Goal: Task Accomplishment & Management: Complete application form

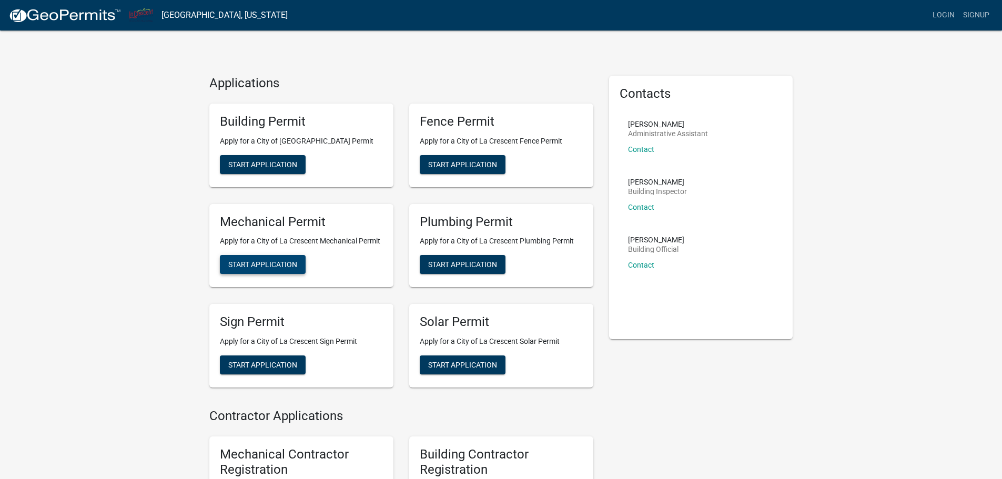
click at [277, 260] on span "Start Application" at bounding box center [262, 264] width 69 height 8
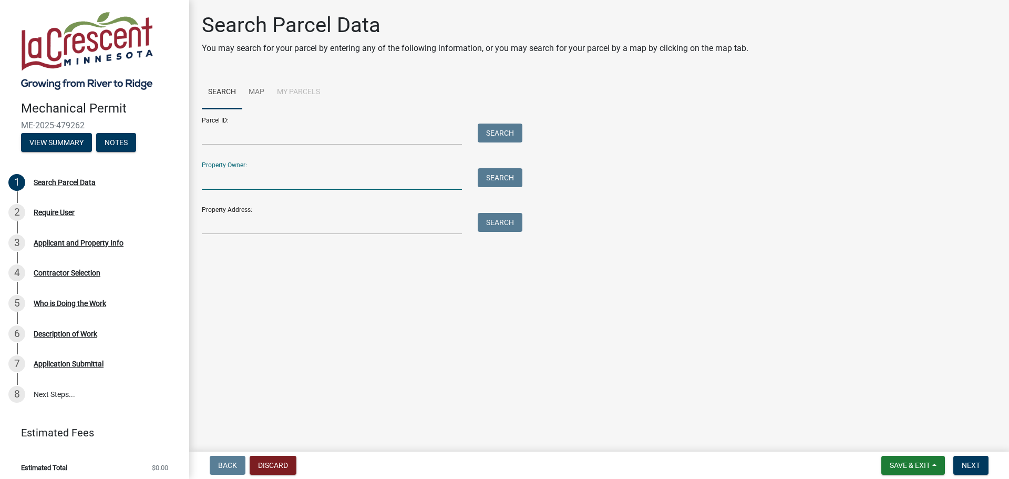
click at [279, 180] on input "Property Owner:" at bounding box center [332, 179] width 260 height 22
type input "J"
click at [236, 222] on input "Property Address:" at bounding box center [332, 224] width 260 height 22
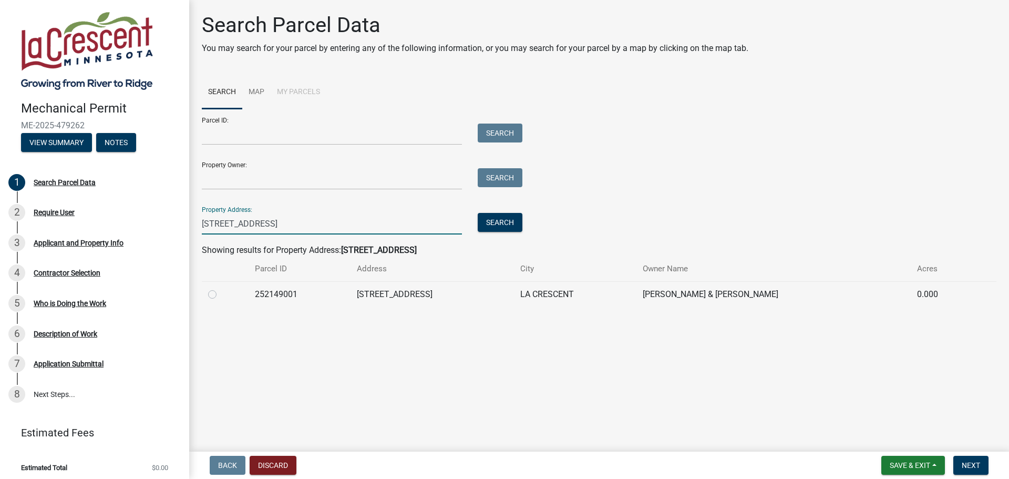
type input "[STREET_ADDRESS]"
click at [221, 288] on label at bounding box center [221, 288] width 0 height 0
click at [221, 295] on input "radio" at bounding box center [224, 291] width 7 height 7
radio input "true"
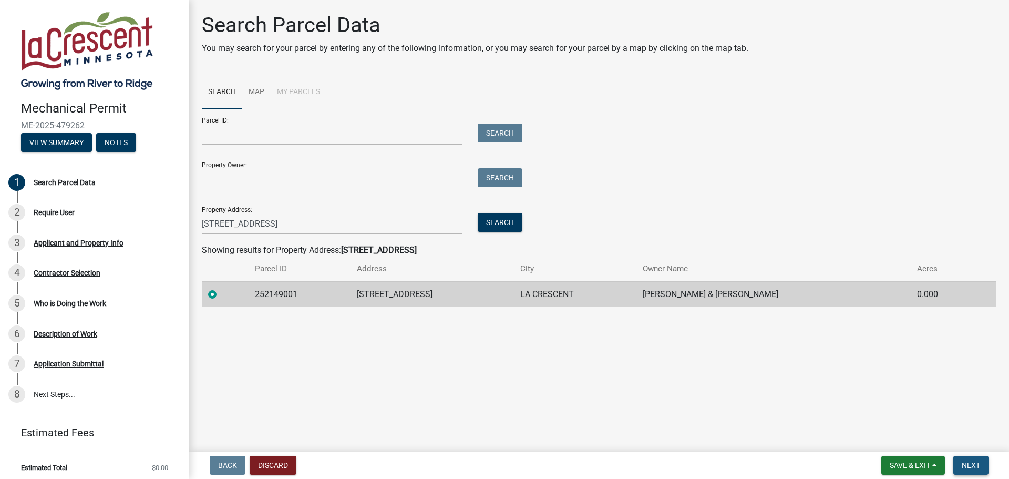
click at [972, 466] on span "Next" at bounding box center [971, 465] width 18 height 8
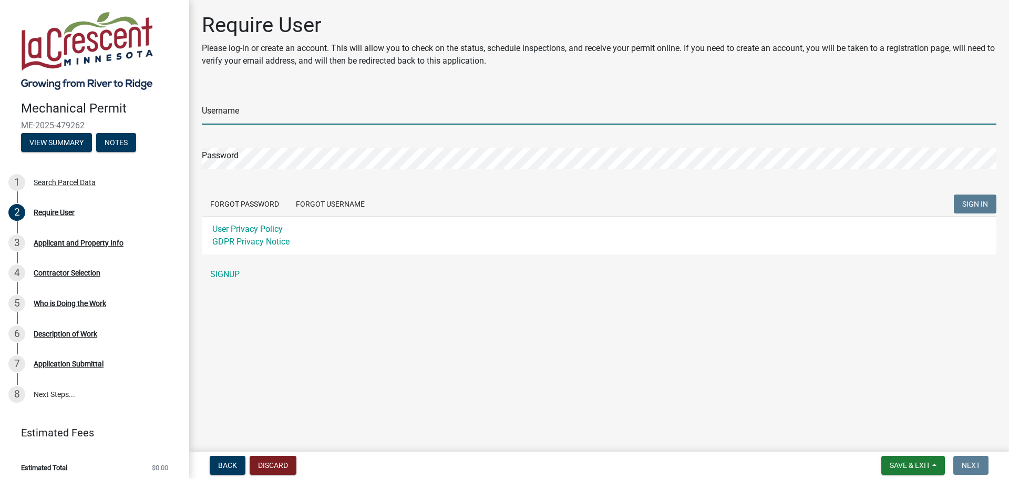
click at [331, 109] on input "Username" at bounding box center [599, 114] width 795 height 22
type input "LAXFire"
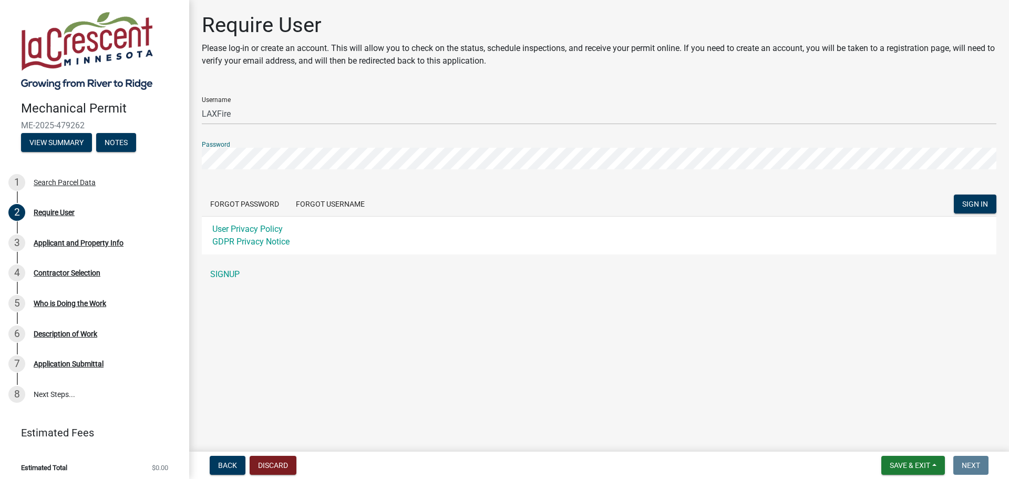
click at [954, 195] on button "SIGN IN" at bounding box center [975, 204] width 43 height 19
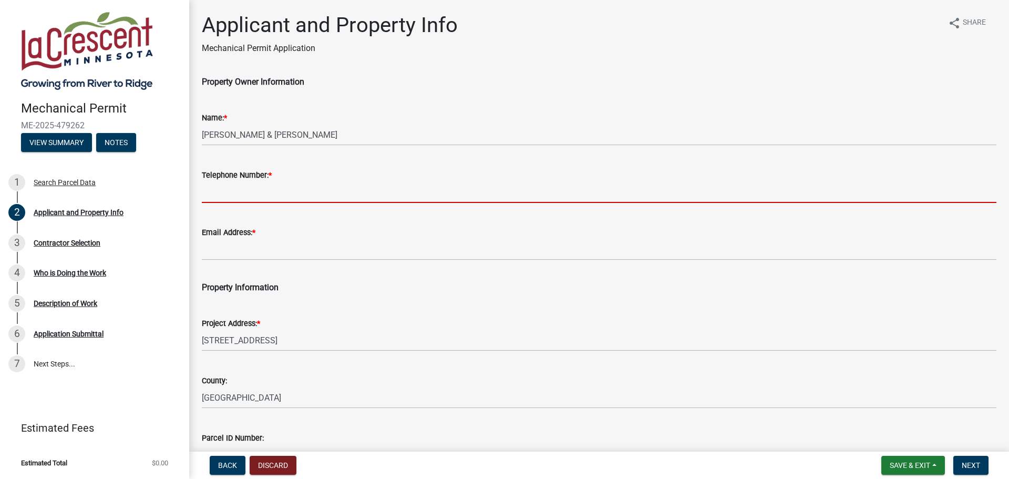
click at [289, 191] on input "Telephone Number: *" at bounding box center [599, 192] width 795 height 22
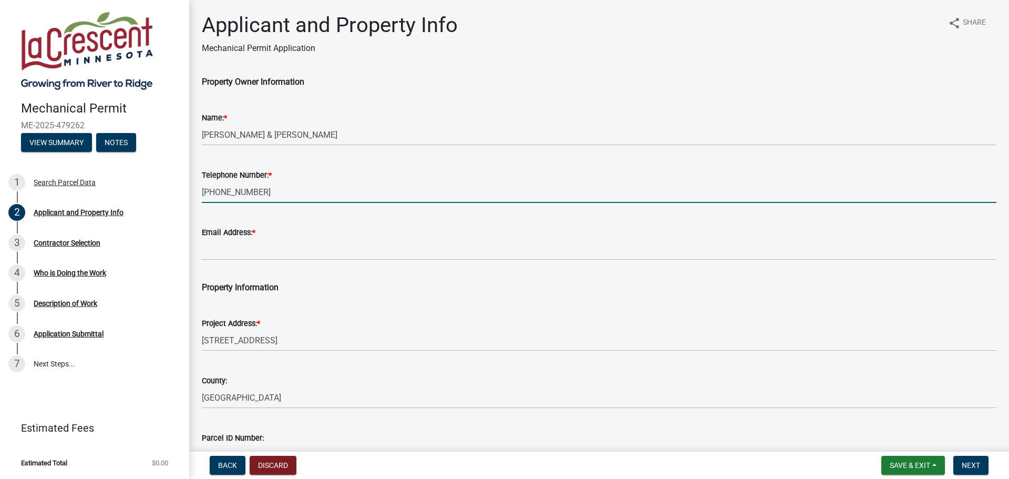
type input "[PHONE_NUMBER]"
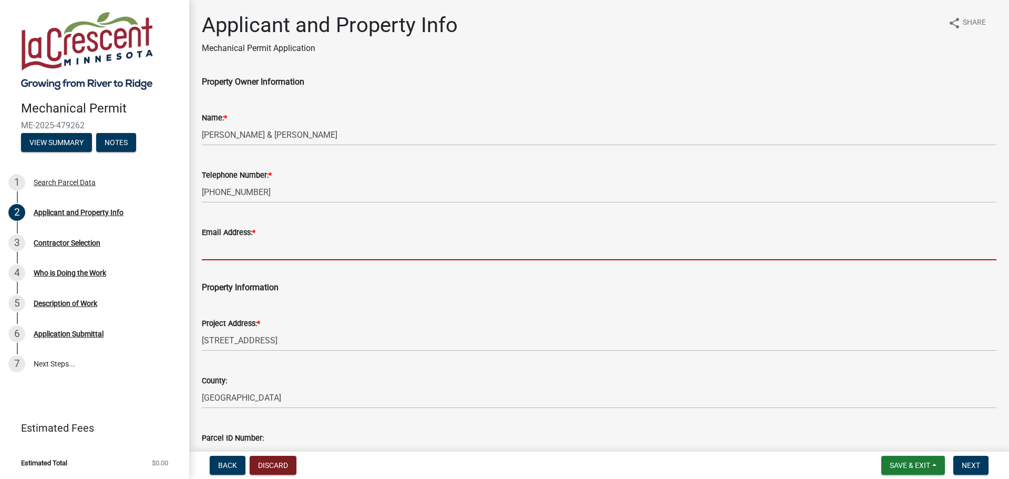
click at [264, 255] on input "Email Address: *" at bounding box center [599, 250] width 795 height 22
type input "[EMAIL_ADDRESS][DOMAIN_NAME]"
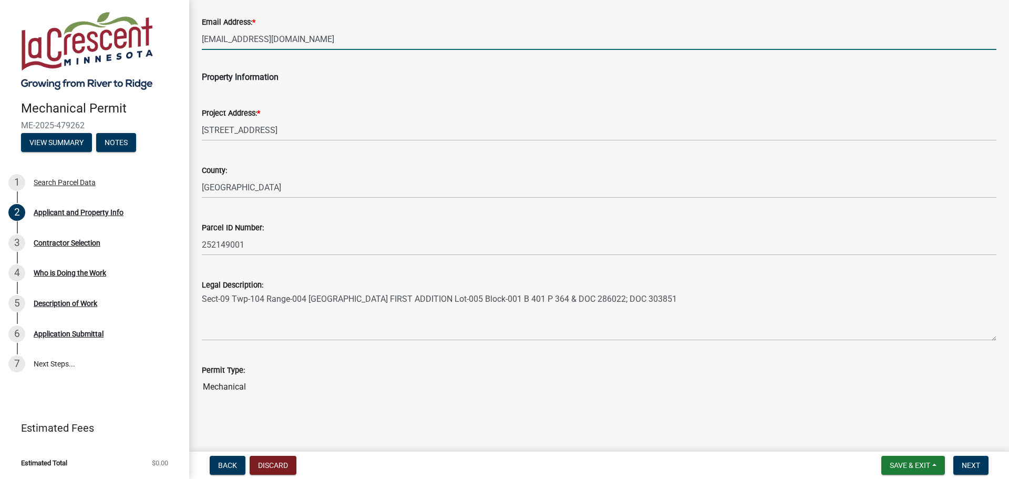
scroll to position [211, 0]
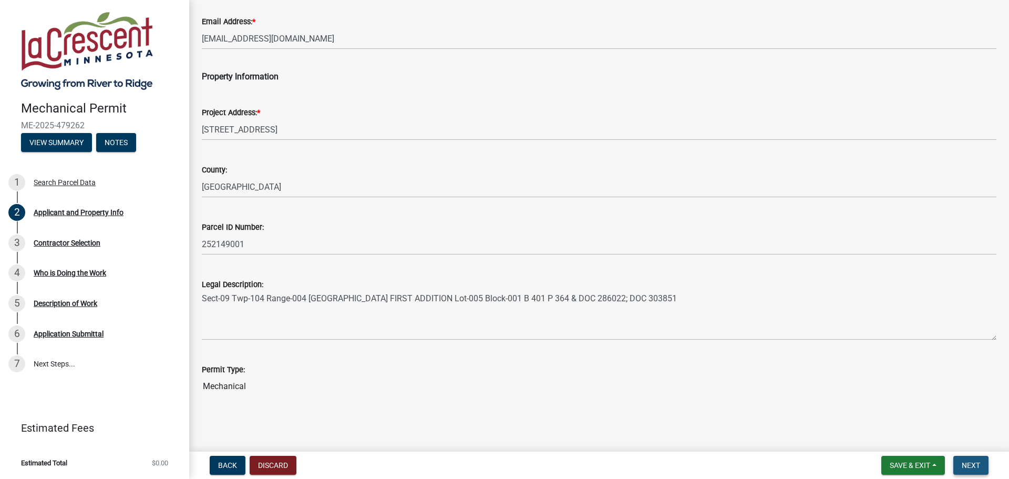
click at [969, 465] on span "Next" at bounding box center [971, 465] width 18 height 8
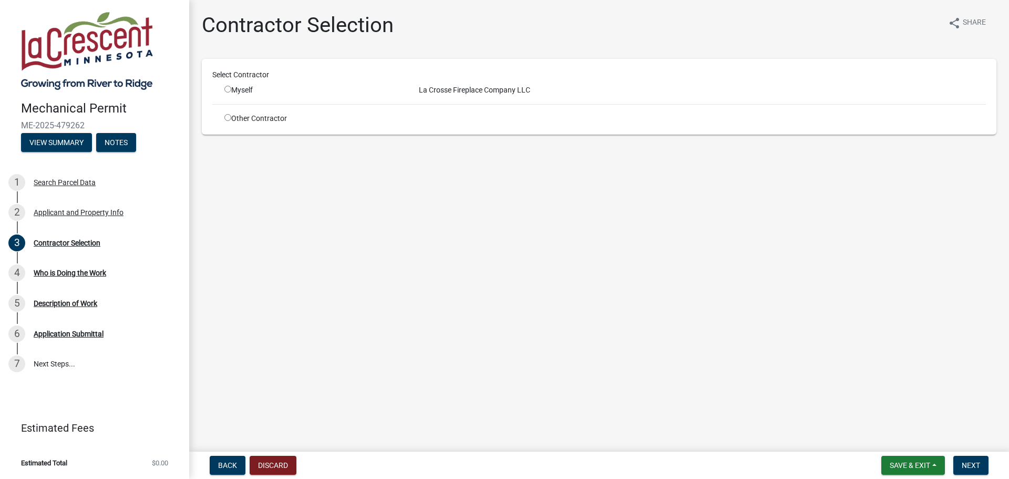
click at [224, 89] on input "radio" at bounding box center [227, 89] width 7 height 7
radio input "true"
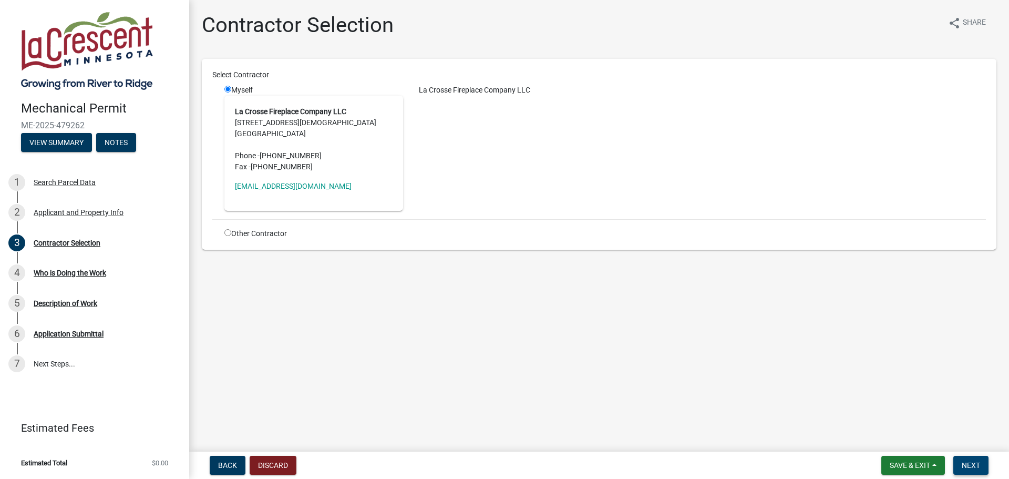
click at [974, 461] on span "Next" at bounding box center [971, 465] width 18 height 8
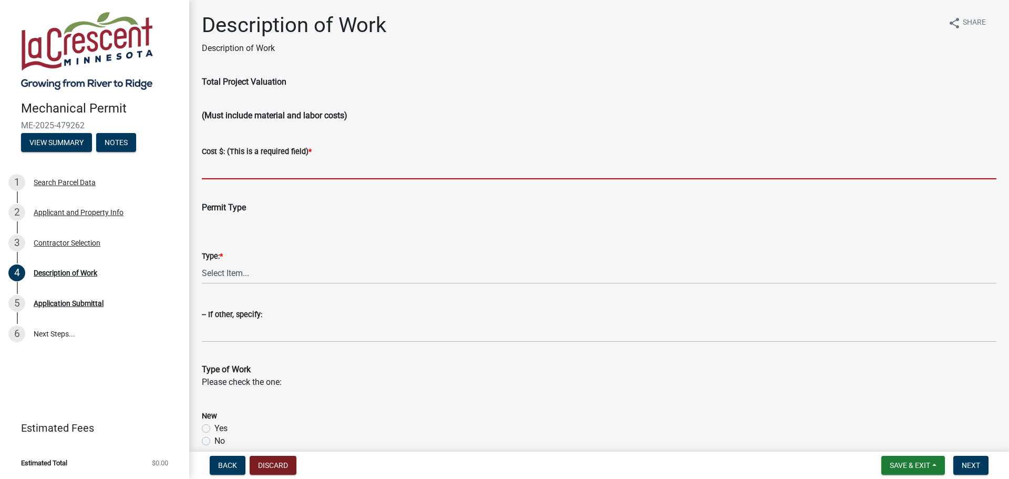
click at [272, 167] on input "text" at bounding box center [599, 169] width 795 height 22
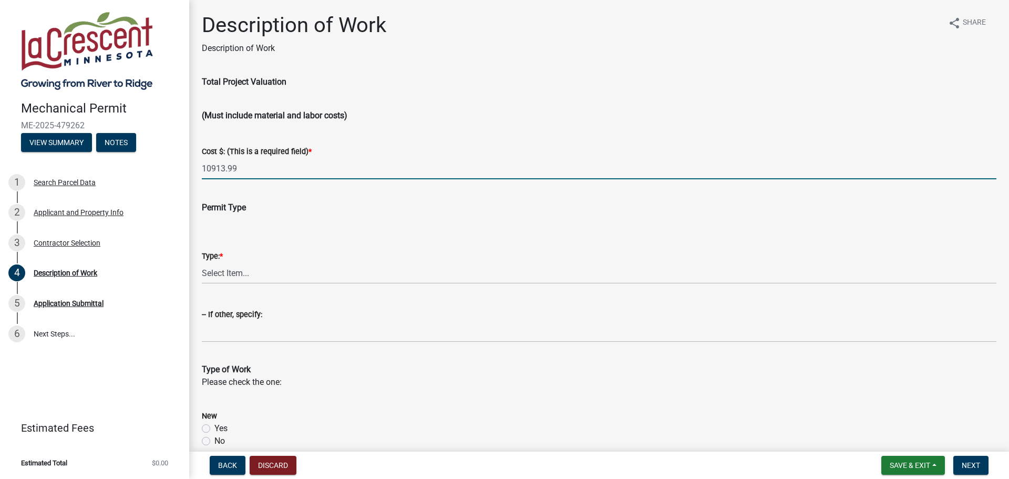
type input "10913.99"
click at [255, 271] on select "Select Item... Residential Commercial Other (Specify)" at bounding box center [599, 273] width 795 height 22
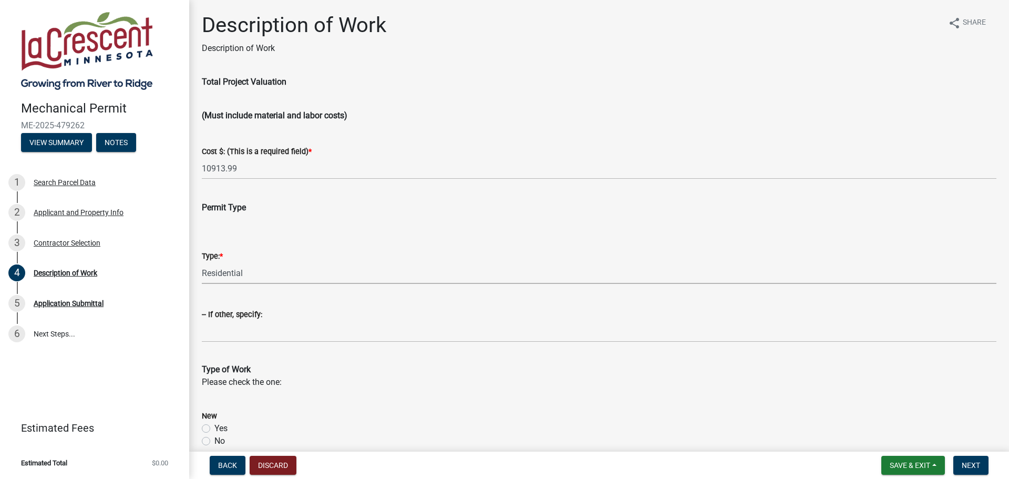
click at [202, 262] on select "Select Item... Residential Commercial Other (Specify)" at bounding box center [599, 273] width 795 height 22
select select "ba376bc7-491f-4e2f-afbb-da92a65d87cf"
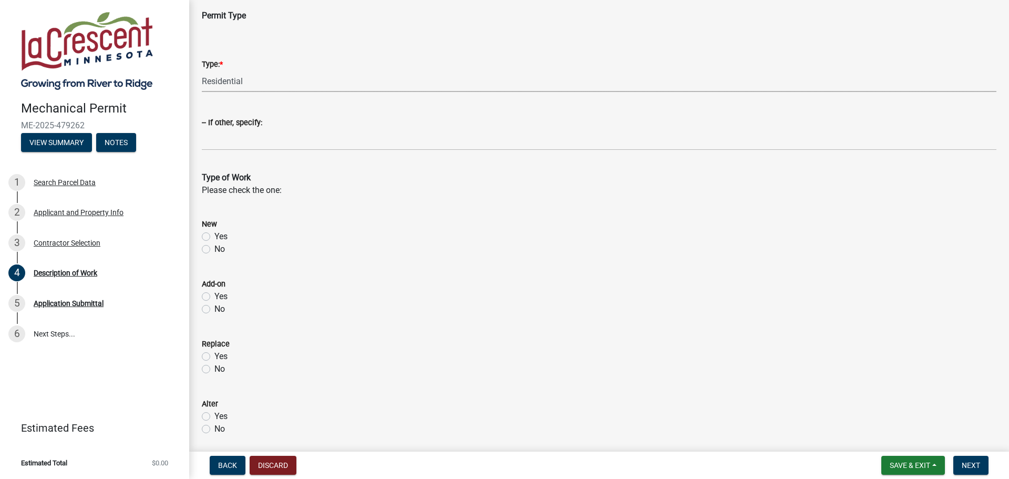
scroll to position [210, 0]
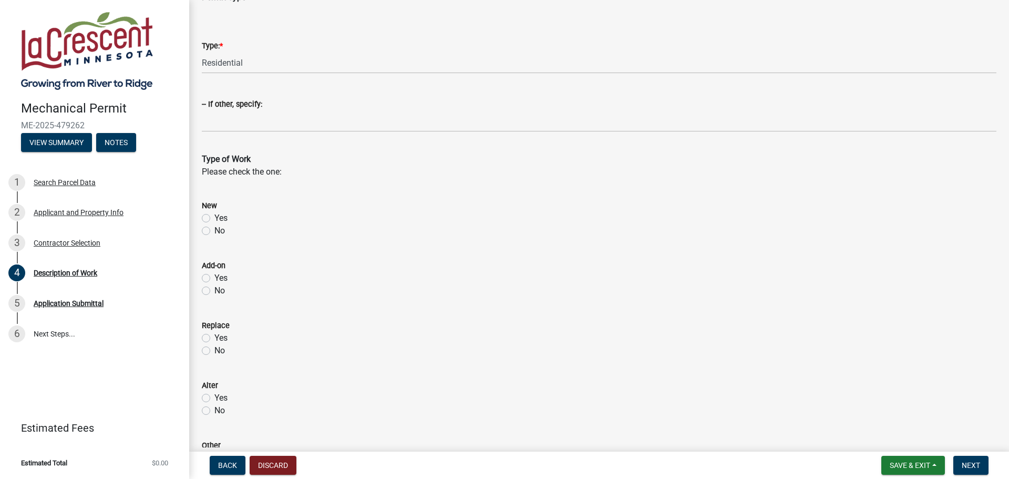
click at [214, 218] on label "Yes" at bounding box center [220, 218] width 13 height 13
click at [214, 218] on input "Yes" at bounding box center [217, 215] width 7 height 7
radio input "true"
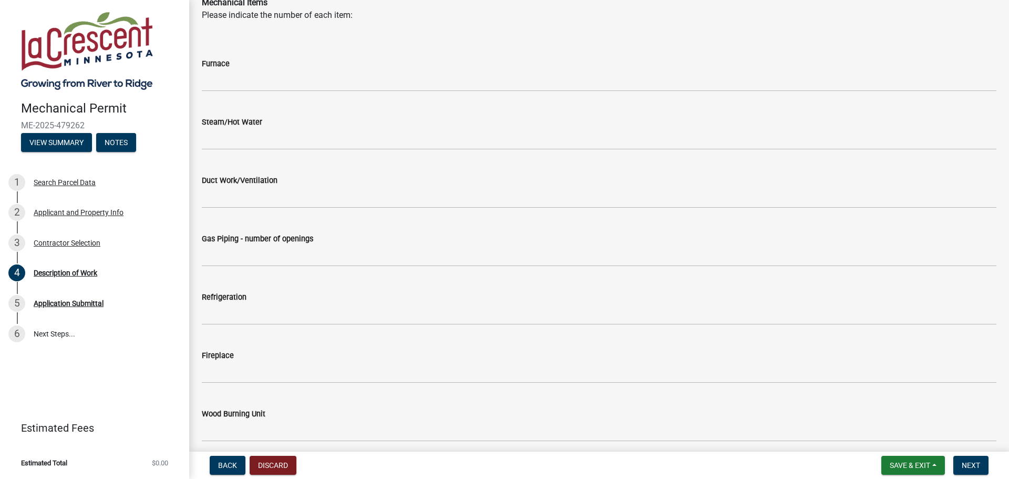
scroll to position [789, 0]
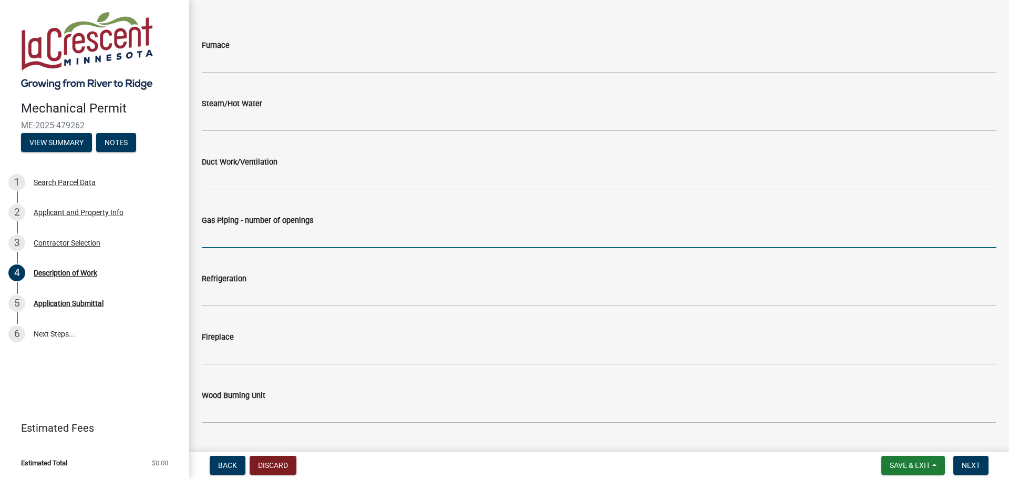
click at [252, 233] on input "text" at bounding box center [599, 238] width 795 height 22
type input "1"
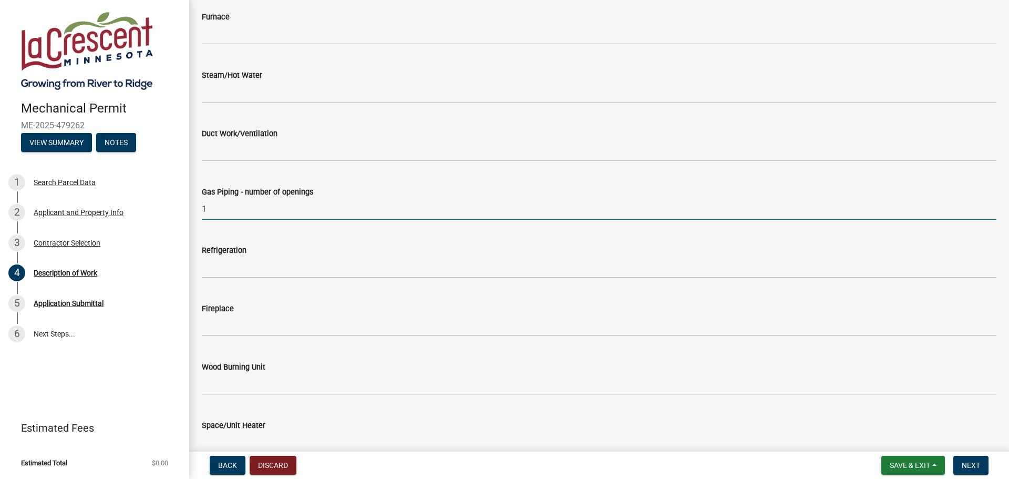
scroll to position [841, 0]
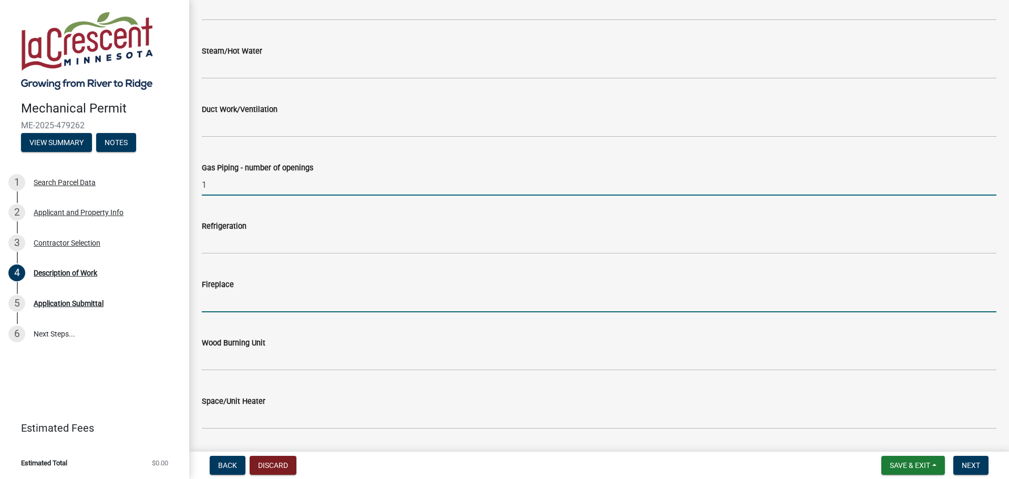
click at [254, 295] on input "text" at bounding box center [599, 302] width 795 height 22
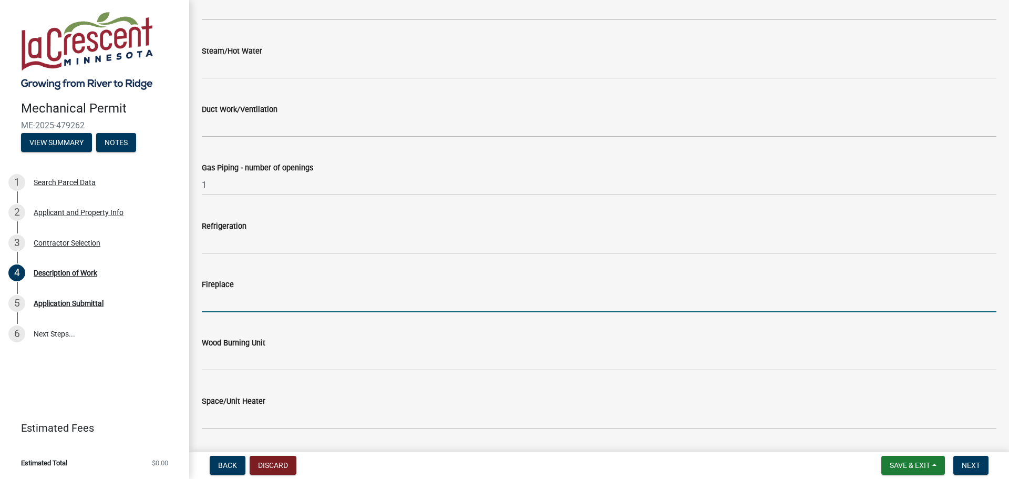
type input "1"
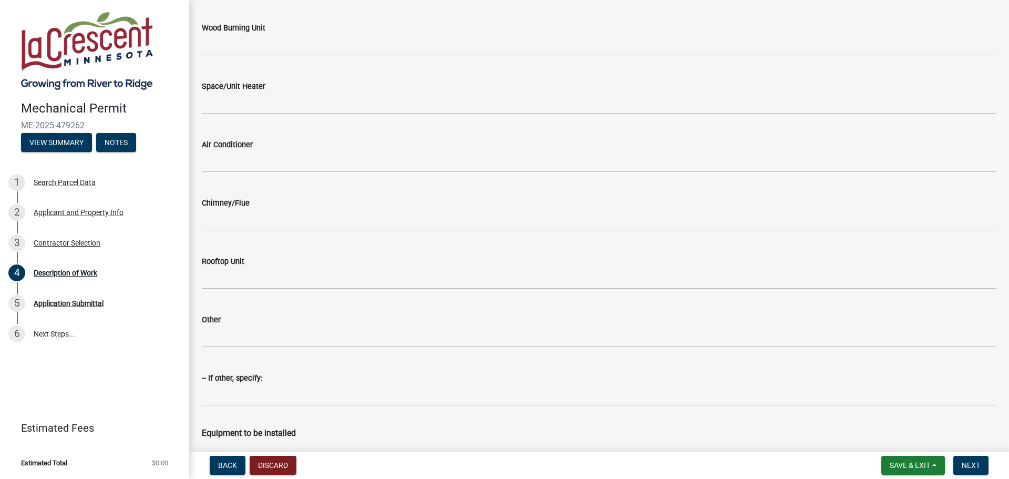
scroll to position [1209, 0]
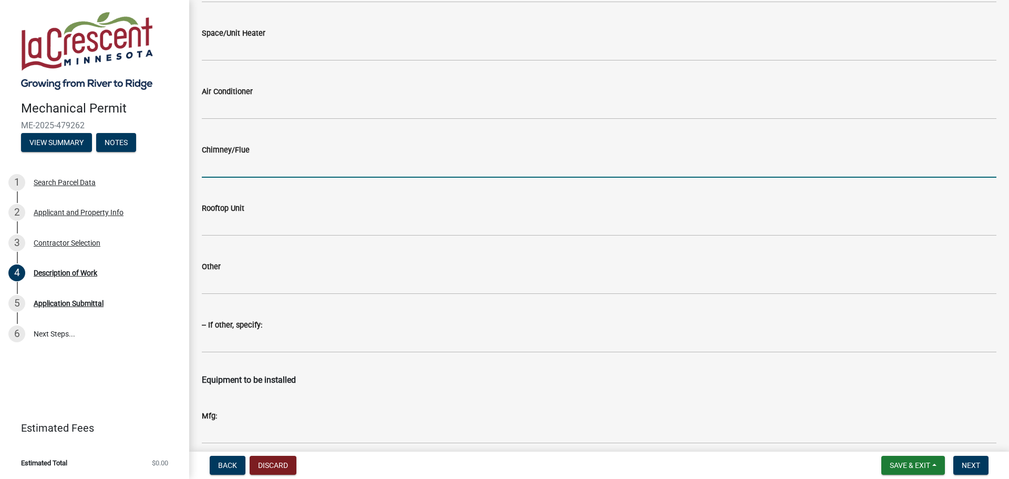
click at [247, 164] on input "text" at bounding box center [599, 167] width 795 height 22
type input "1"
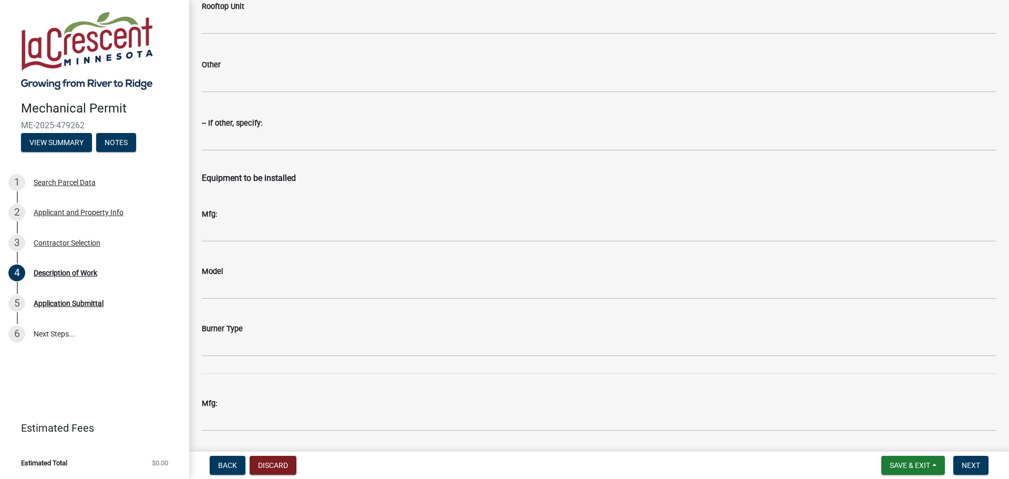
scroll to position [1472, 0]
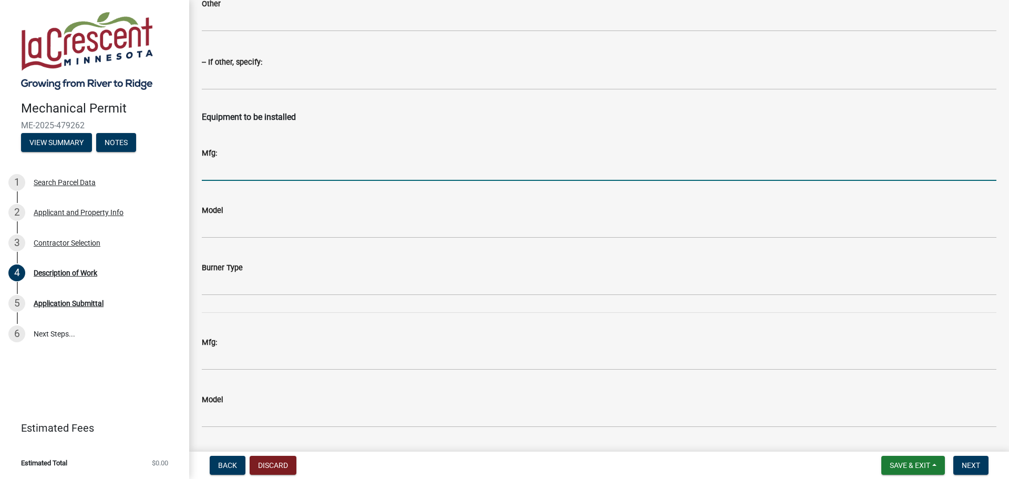
click at [244, 177] on input "Mfg:" at bounding box center [599, 170] width 795 height 22
type input "Heatilator"
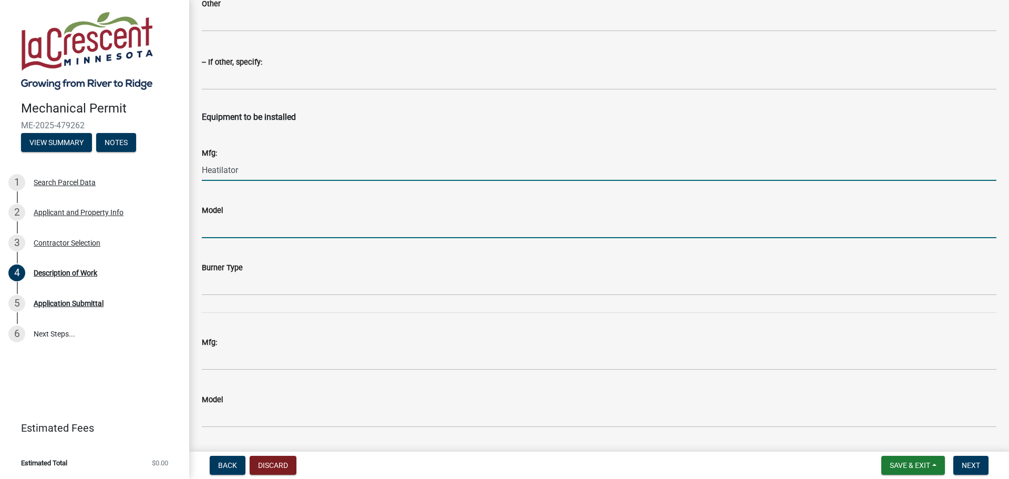
click at [224, 232] on input "Model" at bounding box center [599, 228] width 795 height 22
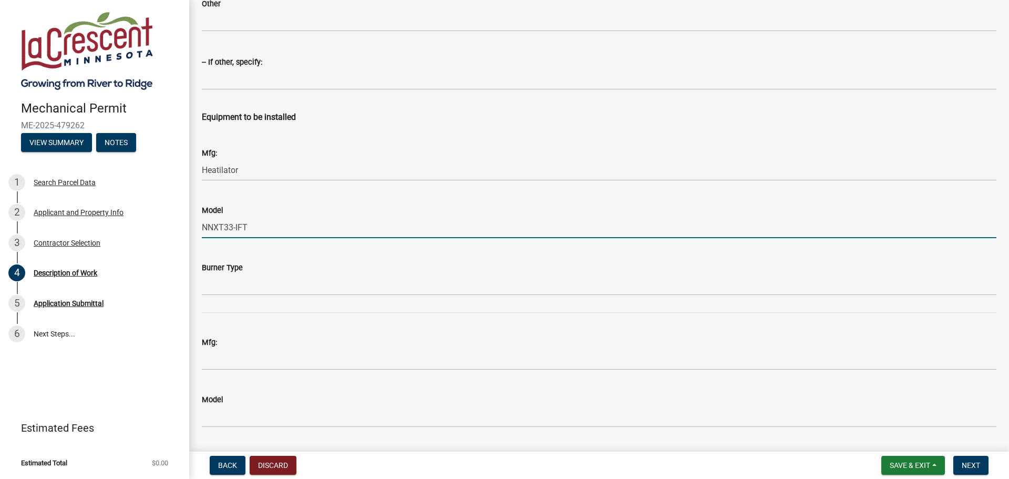
type input "NNXT33-IFT"
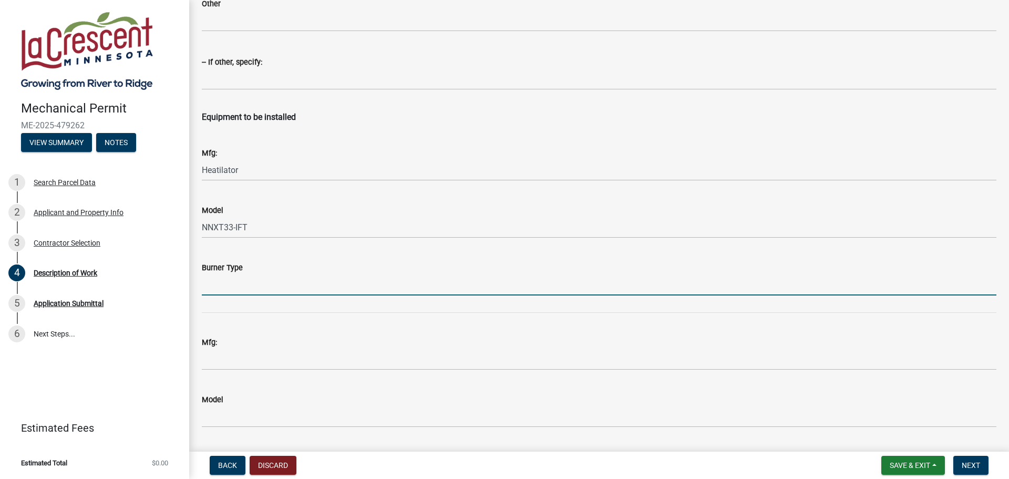
click at [229, 281] on input "Burner Type" at bounding box center [599, 285] width 795 height 22
type input "NG"
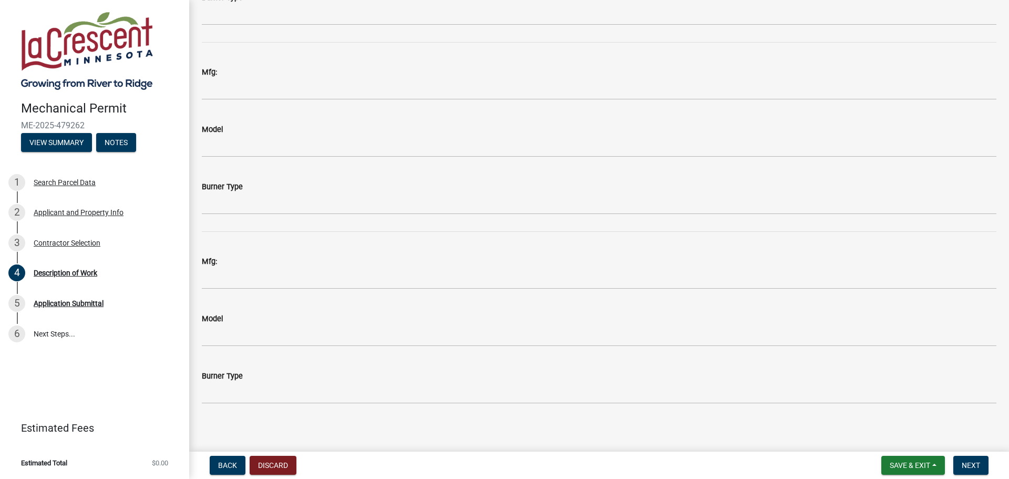
scroll to position [1937, 0]
click at [969, 462] on span "Next" at bounding box center [971, 465] width 18 height 8
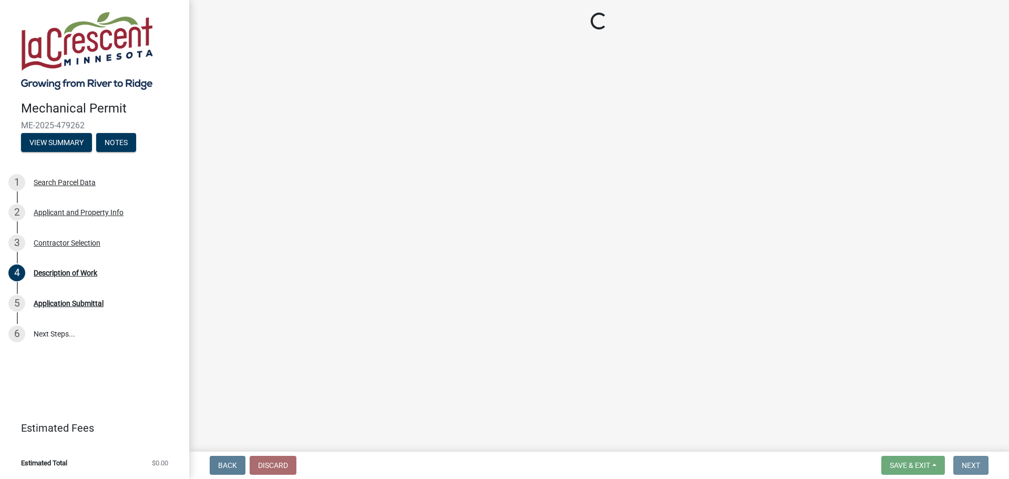
scroll to position [0, 0]
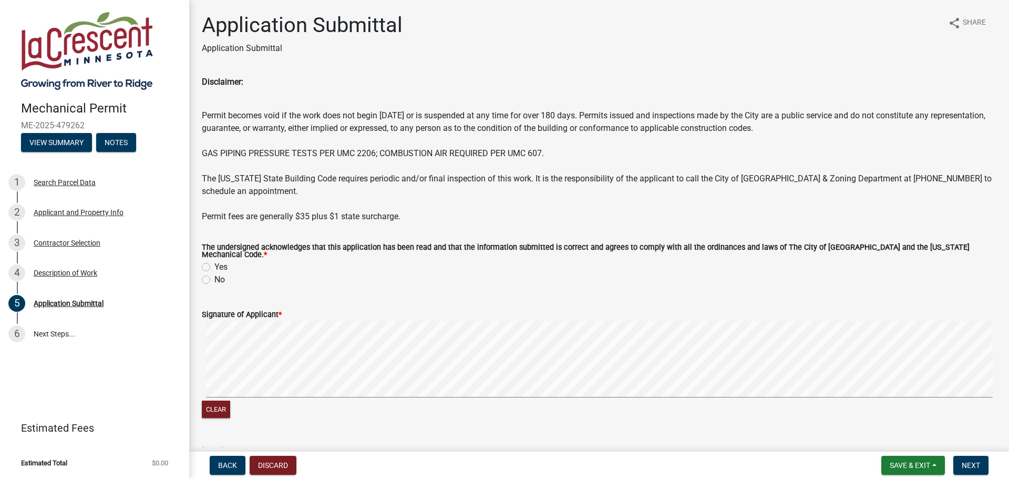
click at [214, 261] on label "Yes" at bounding box center [220, 267] width 13 height 13
click at [214, 261] on input "Yes" at bounding box center [217, 264] width 7 height 7
radio input "true"
click at [966, 461] on span "Next" at bounding box center [971, 465] width 18 height 8
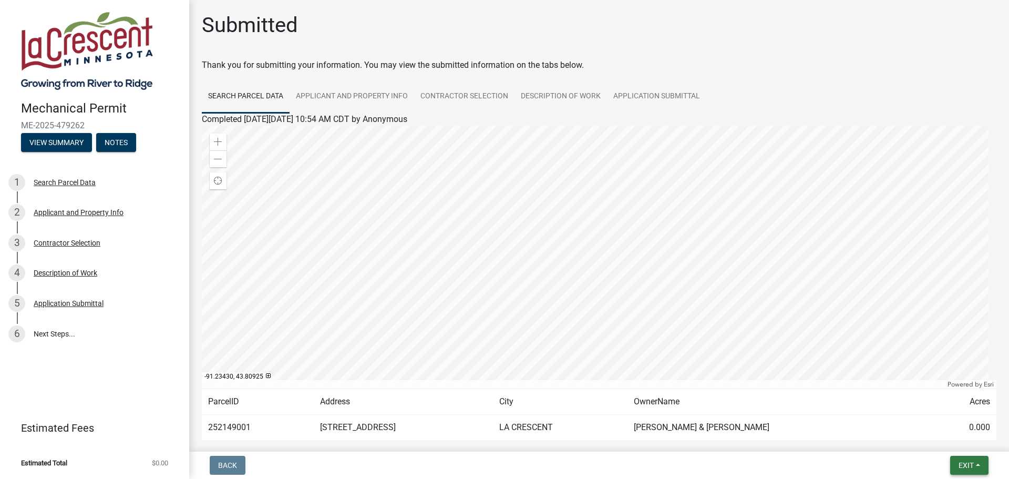
click at [962, 466] on span "Exit" at bounding box center [966, 465] width 15 height 8
click at [939, 436] on button "Save & Exit" at bounding box center [947, 437] width 84 height 25
